Goal: Information Seeking & Learning: Find specific fact

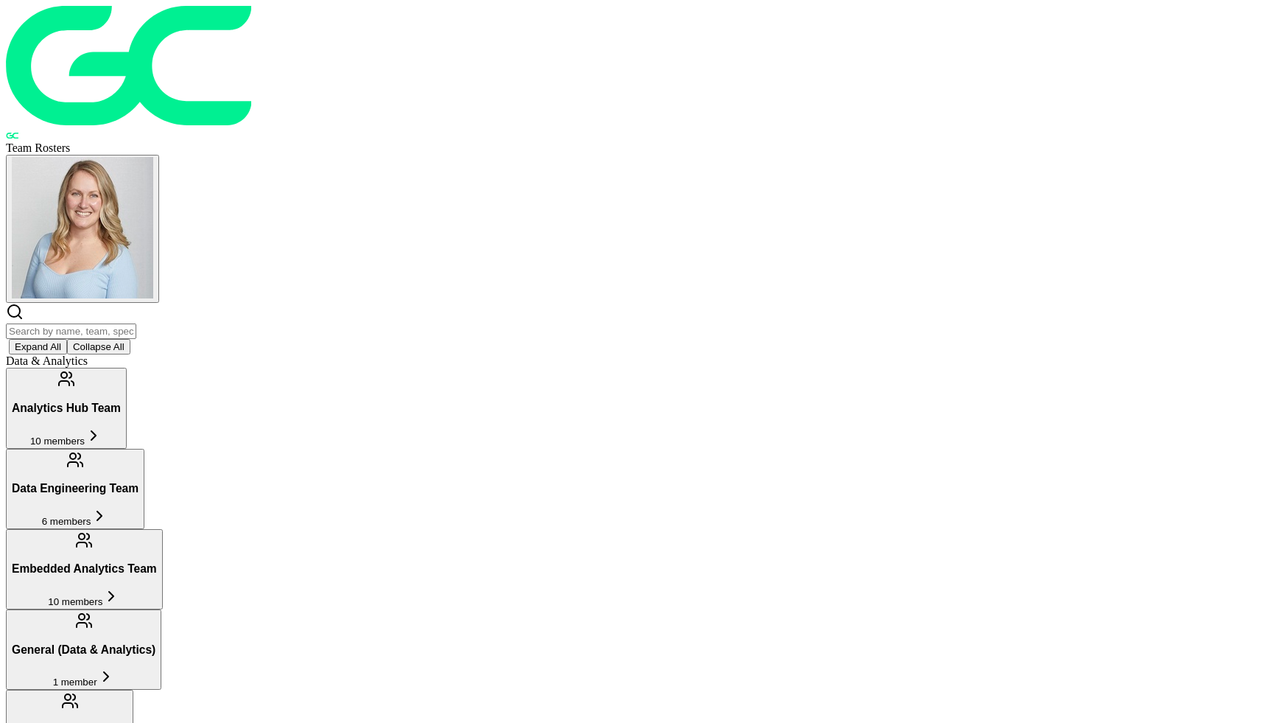
click at [102, 596] on span "10 members" at bounding box center [75, 601] width 55 height 11
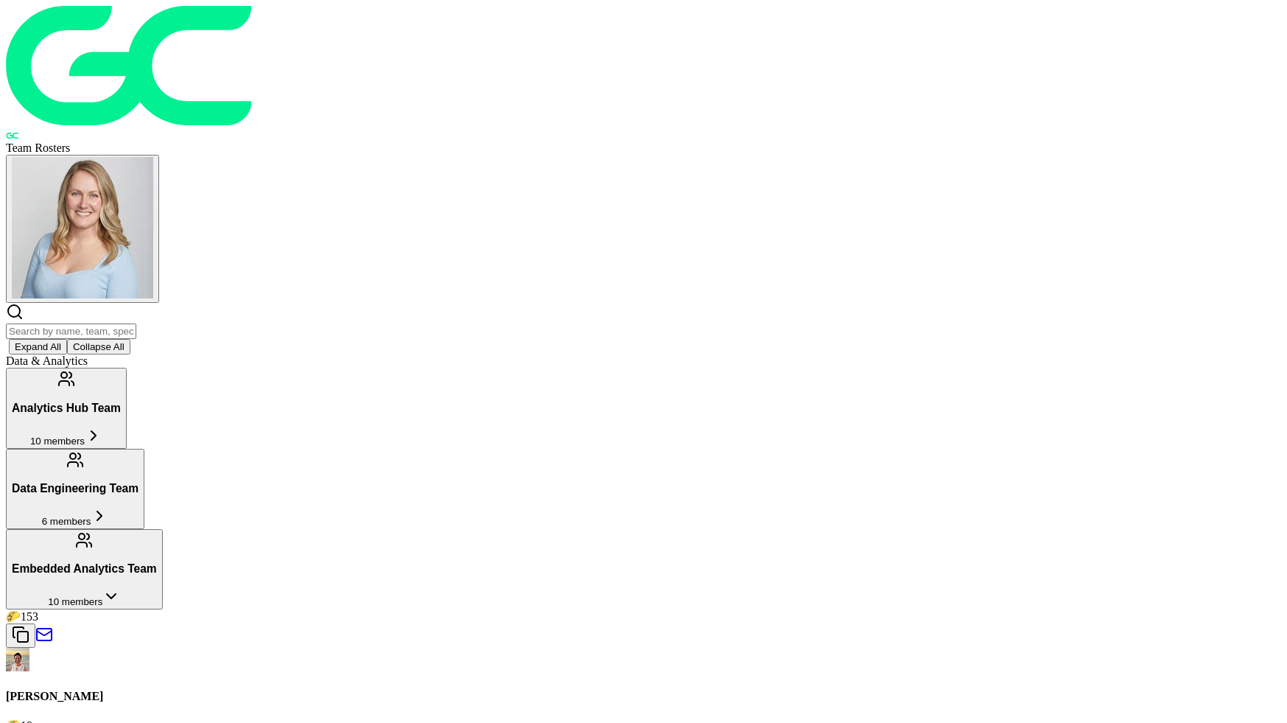
click at [29, 648] on img at bounding box center [18, 660] width 24 height 24
click at [157, 562] on h3 "Embedded Analytics Team" at bounding box center [84, 568] width 145 height 13
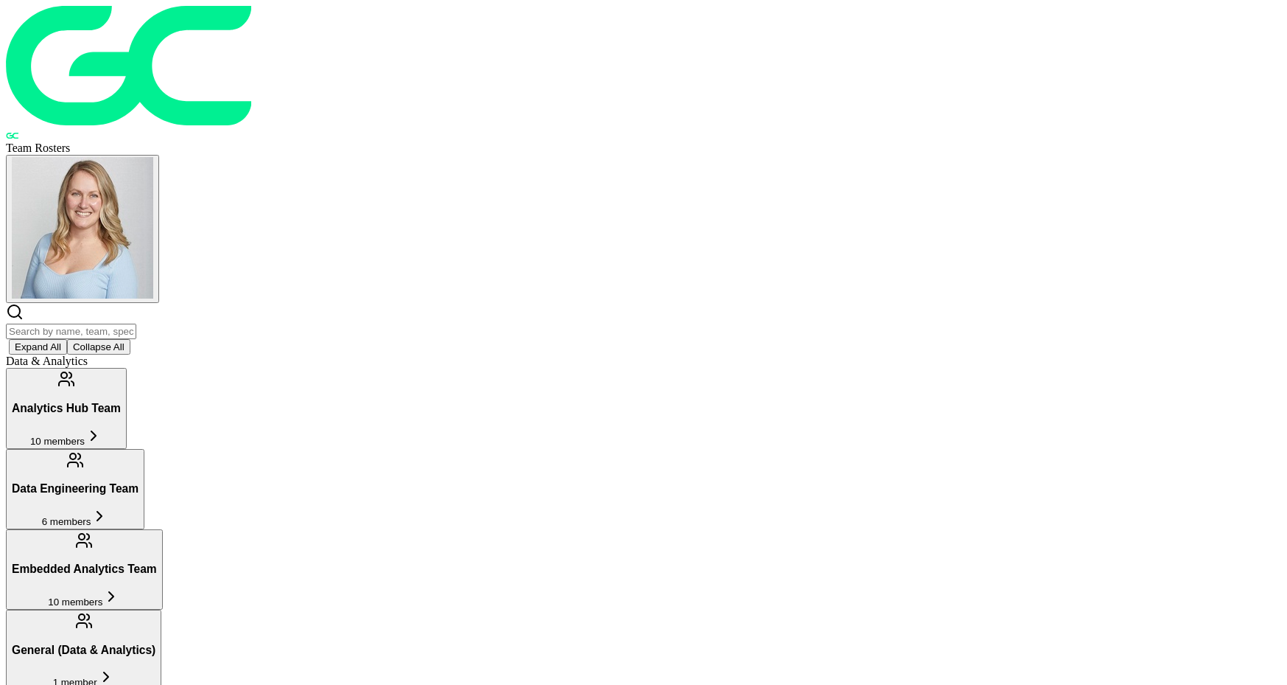
click at [157, 562] on h3 "Embedded Analytics Team" at bounding box center [84, 568] width 145 height 13
click at [29, 648] on img at bounding box center [18, 660] width 24 height 24
click at [139, 482] on h3 "Data Engineering Team" at bounding box center [75, 488] width 127 height 13
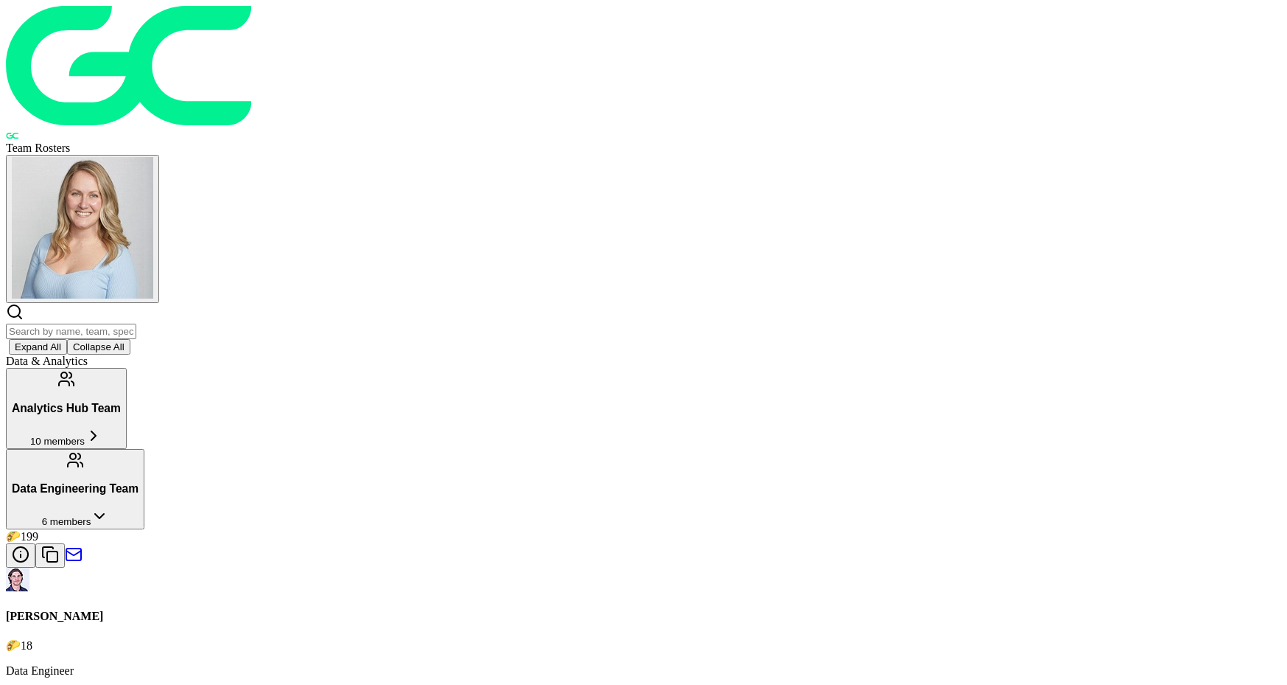
click at [139, 482] on h3 "Data Engineering Team" at bounding box center [75, 488] width 127 height 13
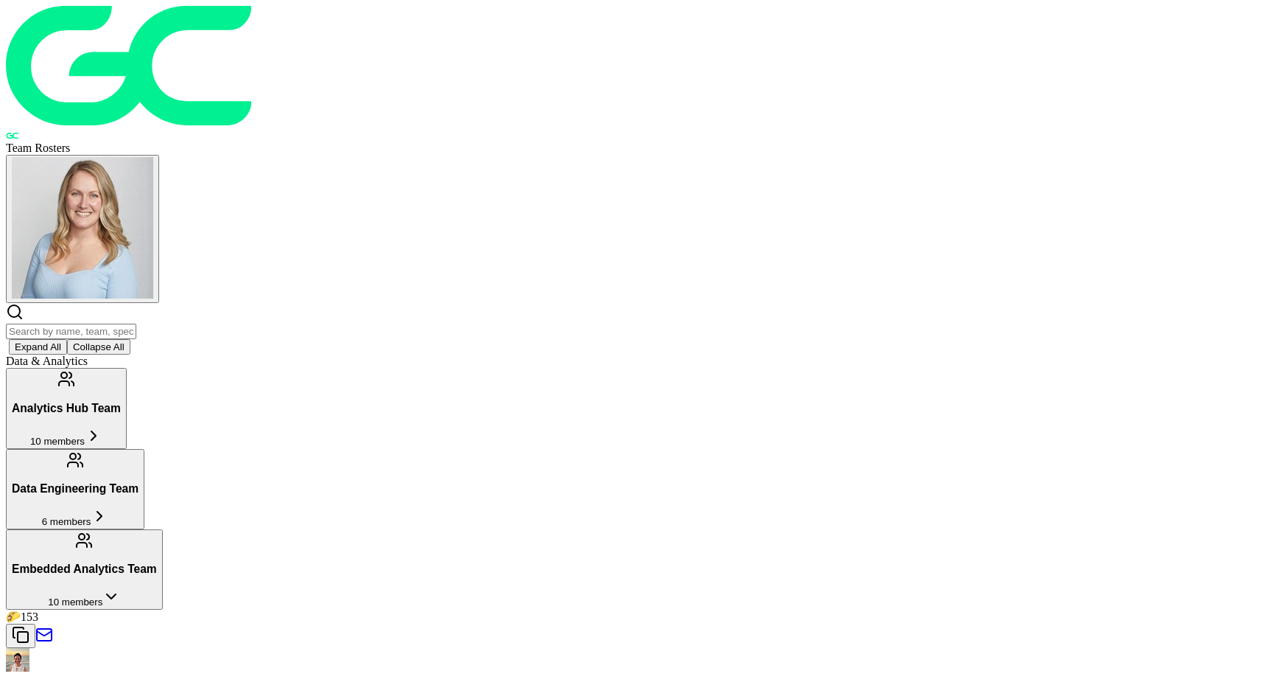
click at [157, 562] on h3 "Embedded Analytics Team" at bounding box center [84, 568] width 145 height 13
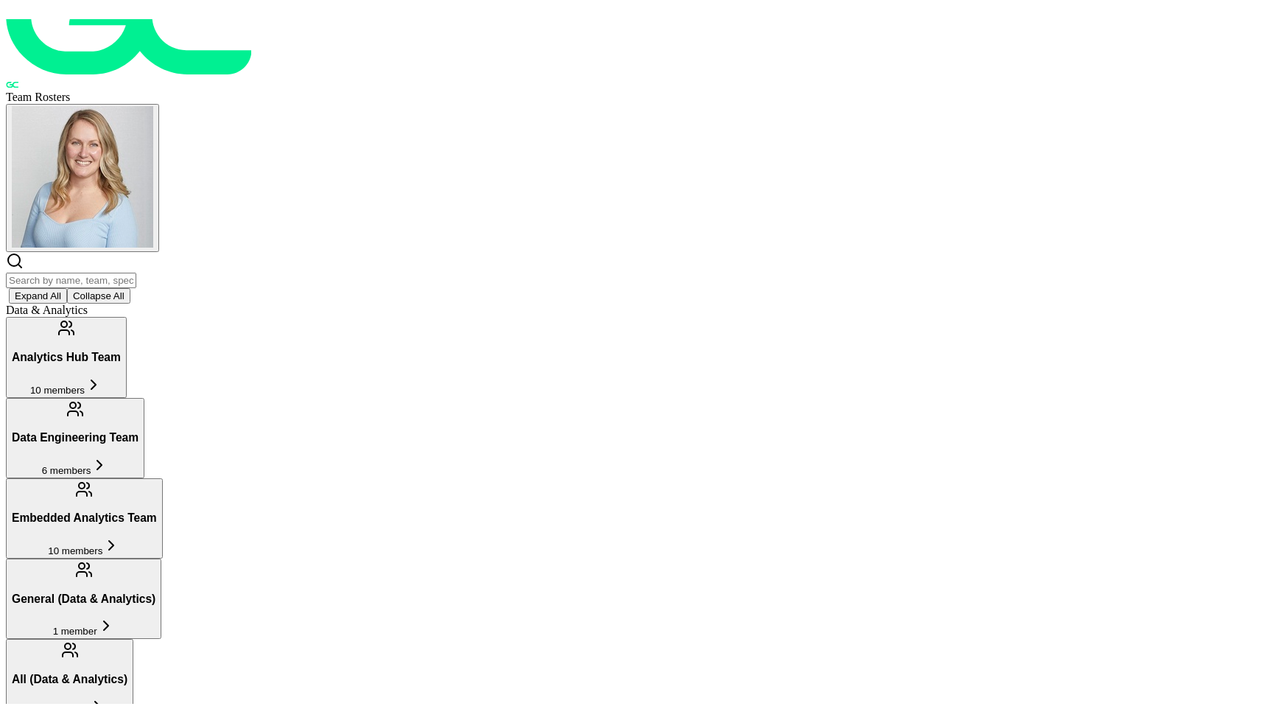
scroll to position [58, 0]
